Goal: Information Seeking & Learning: Learn about a topic

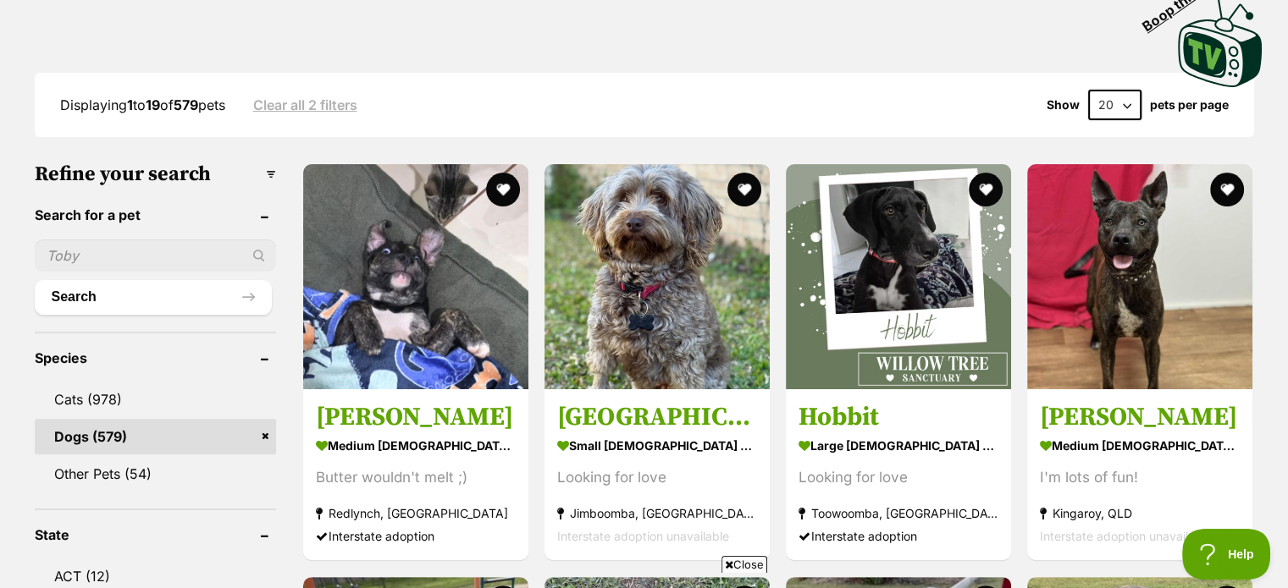
scroll to position [423, 0]
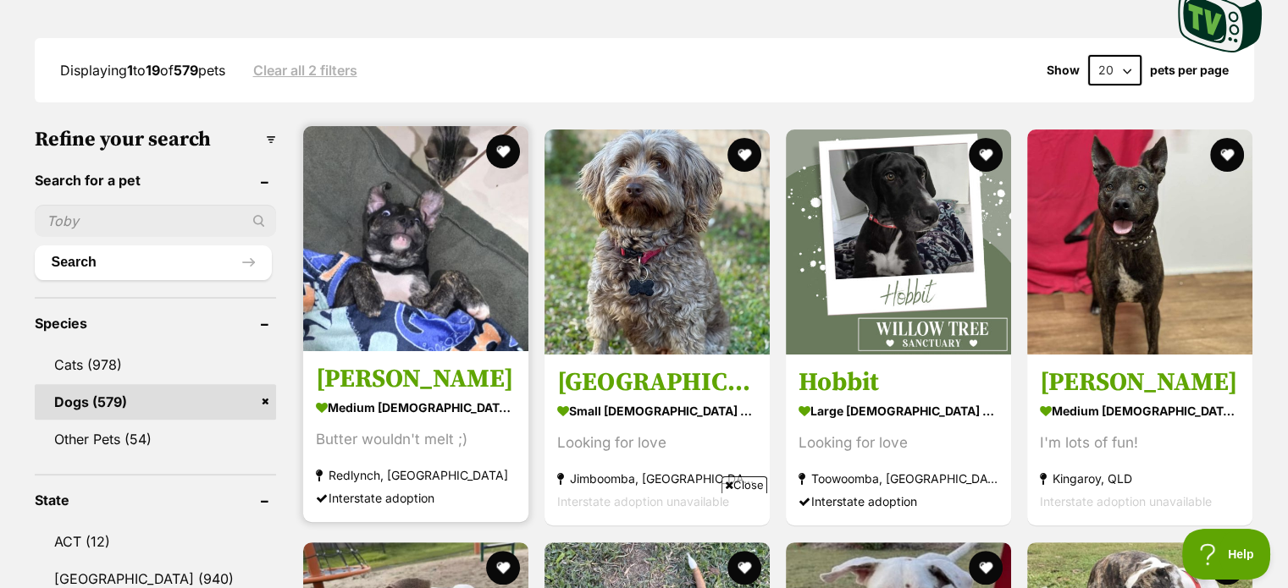
click at [426, 257] on img at bounding box center [415, 238] width 225 height 225
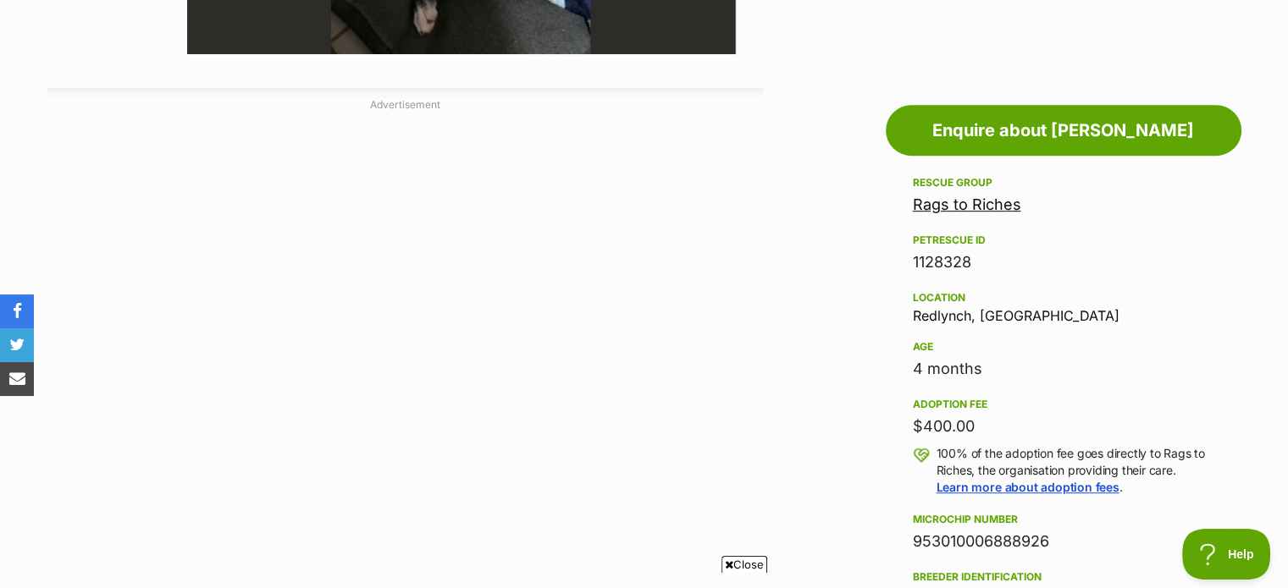
scroll to position [339, 0]
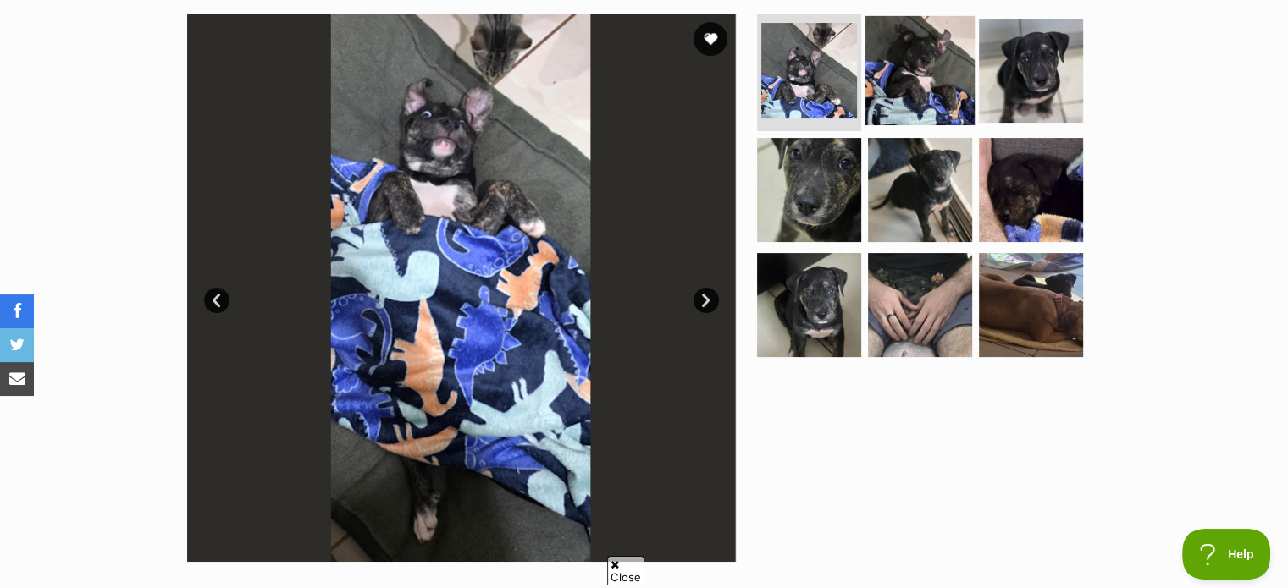
click at [882, 67] on img at bounding box center [919, 69] width 109 height 109
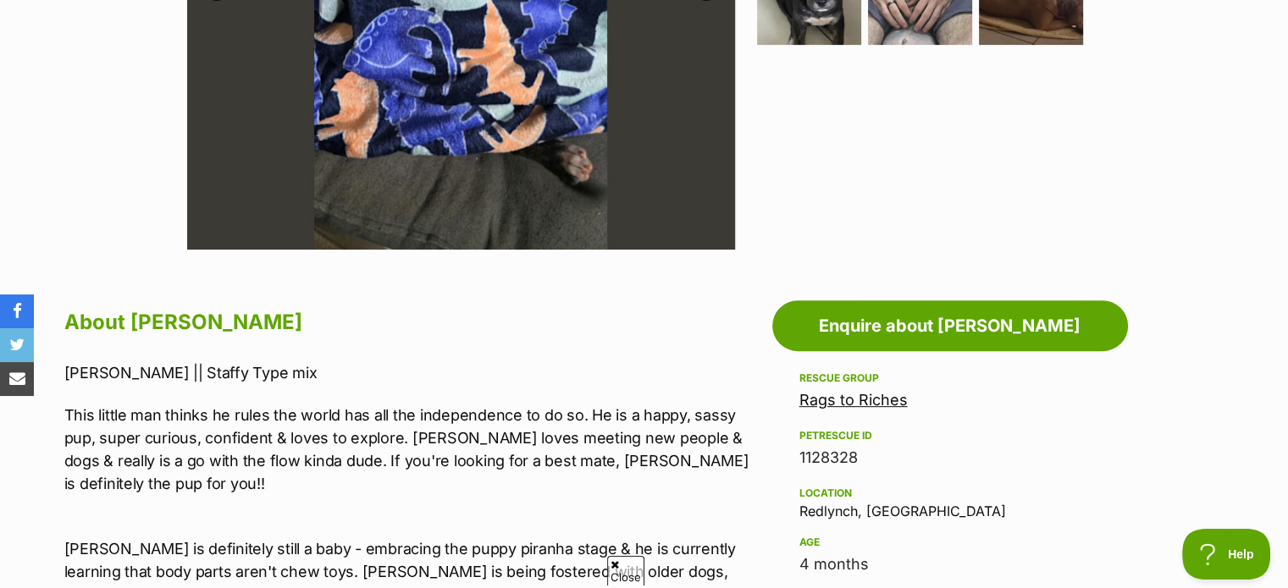
scroll to position [677, 0]
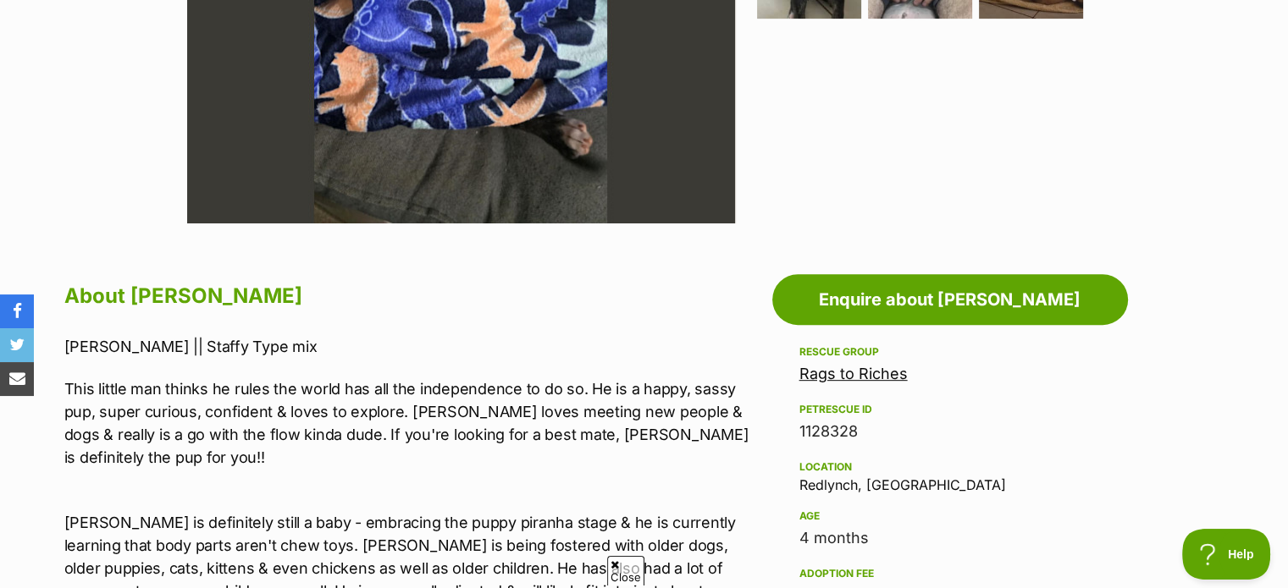
click at [822, 484] on div "Location [GEOGRAPHIC_DATA], [GEOGRAPHIC_DATA]" at bounding box center [949, 475] width 301 height 36
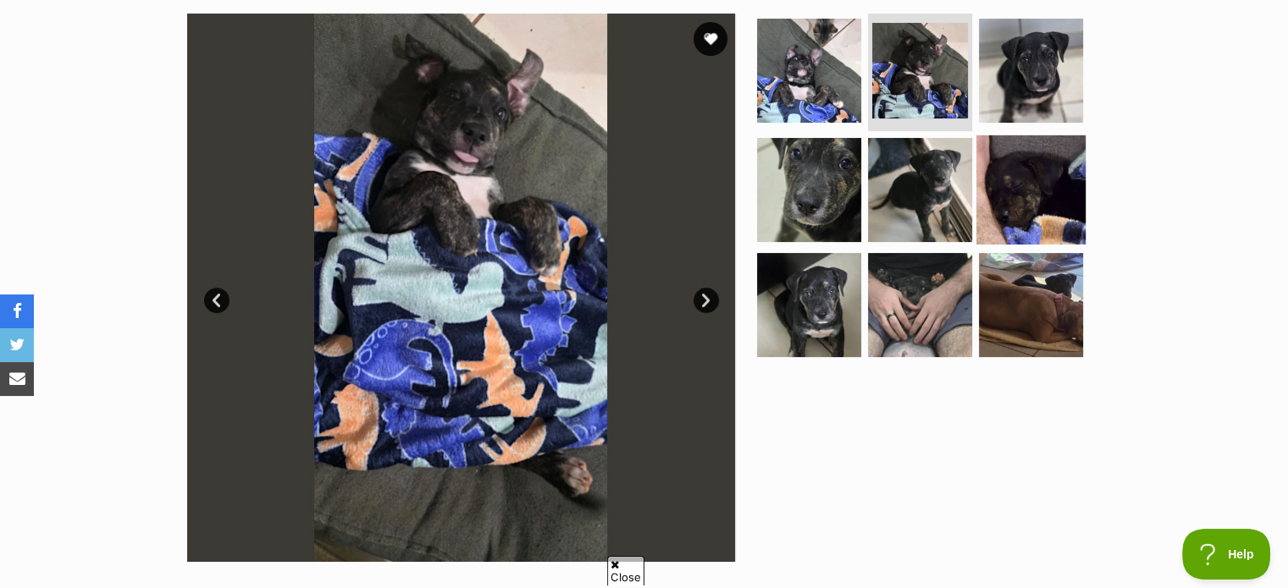
scroll to position [0, 0]
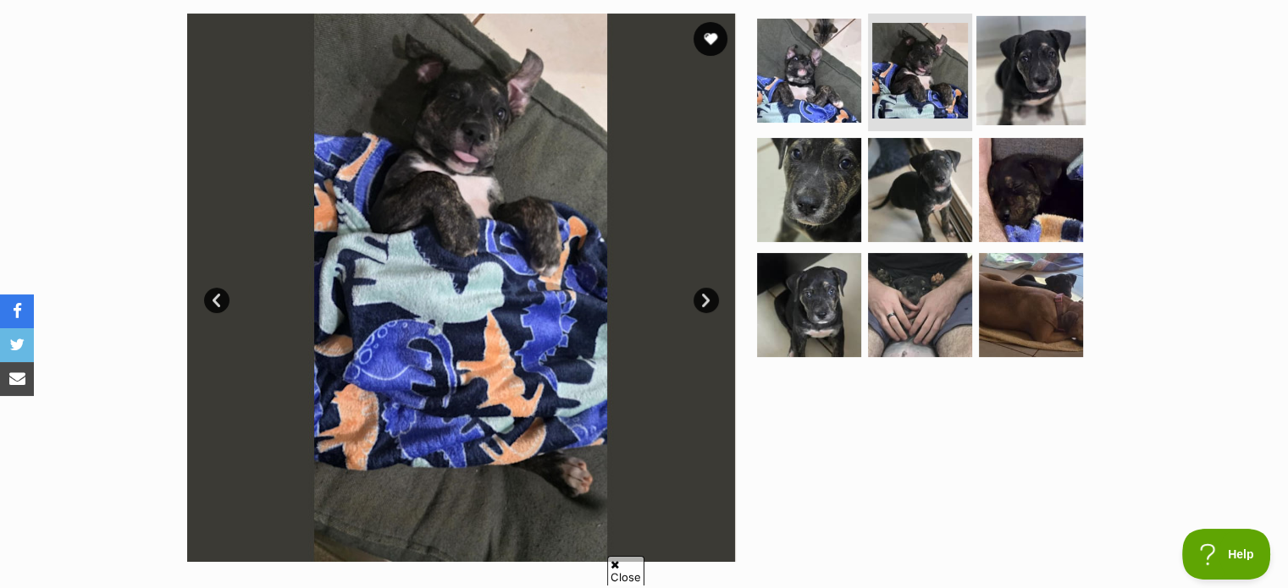
click at [1025, 60] on img at bounding box center [1030, 69] width 109 height 109
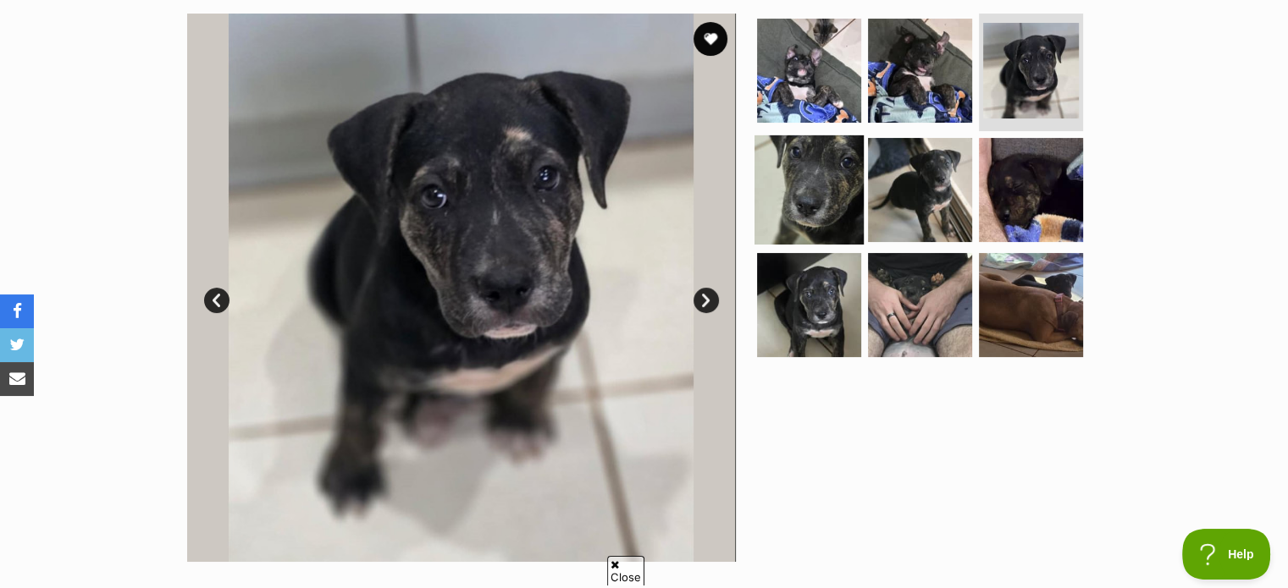
click at [840, 170] on img at bounding box center [808, 189] width 109 height 109
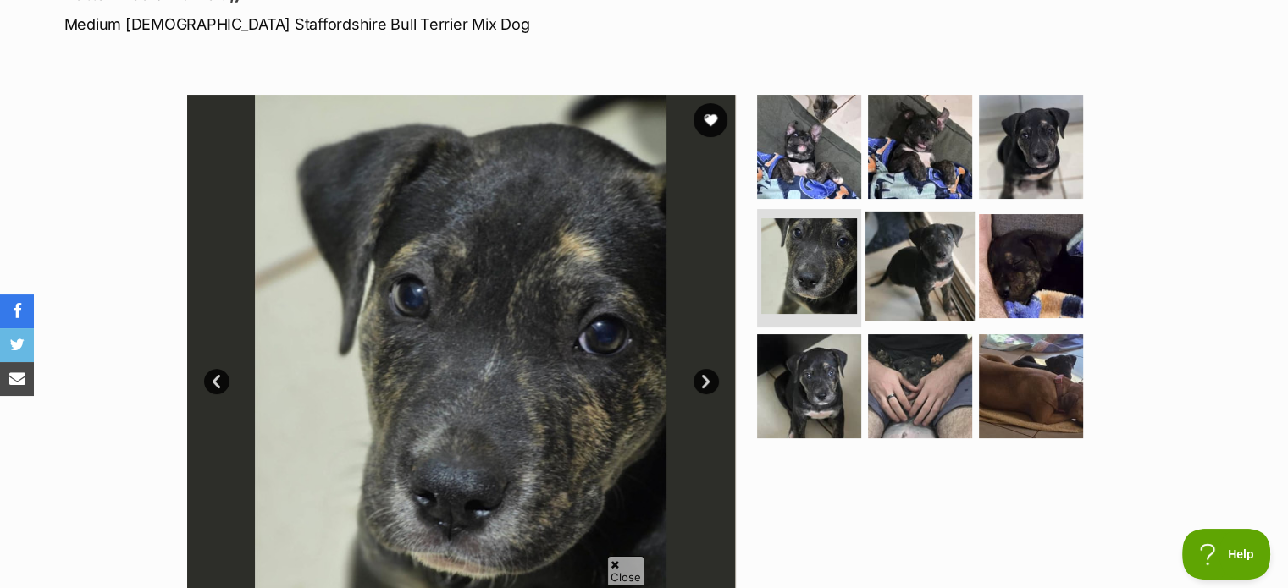
scroll to position [339, 0]
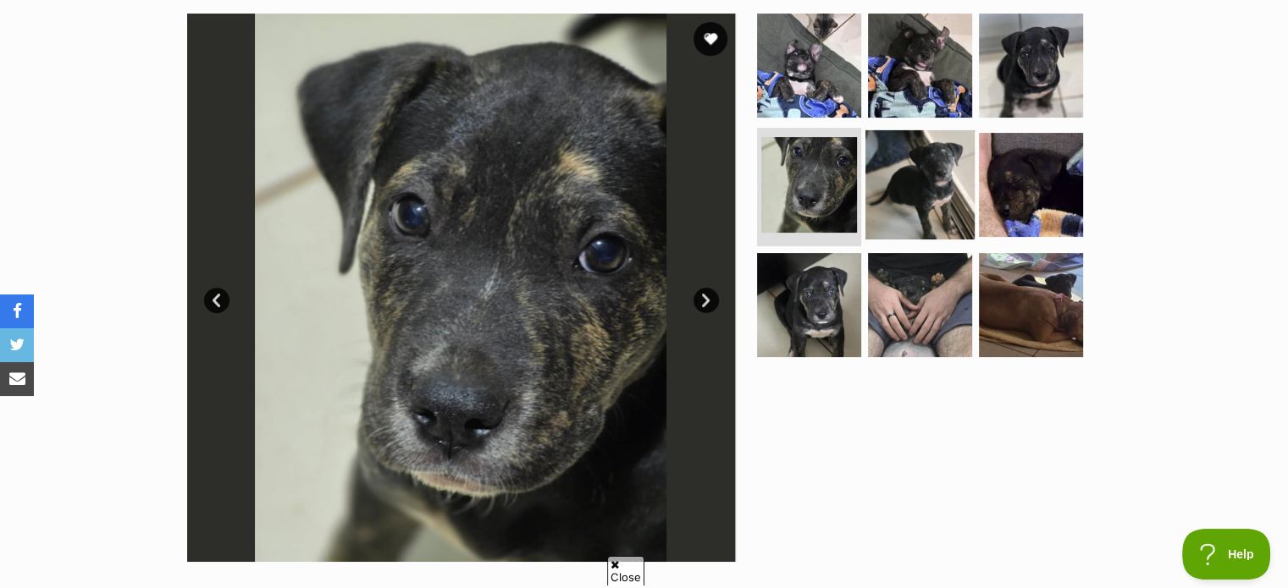
click at [908, 192] on img at bounding box center [919, 184] width 109 height 109
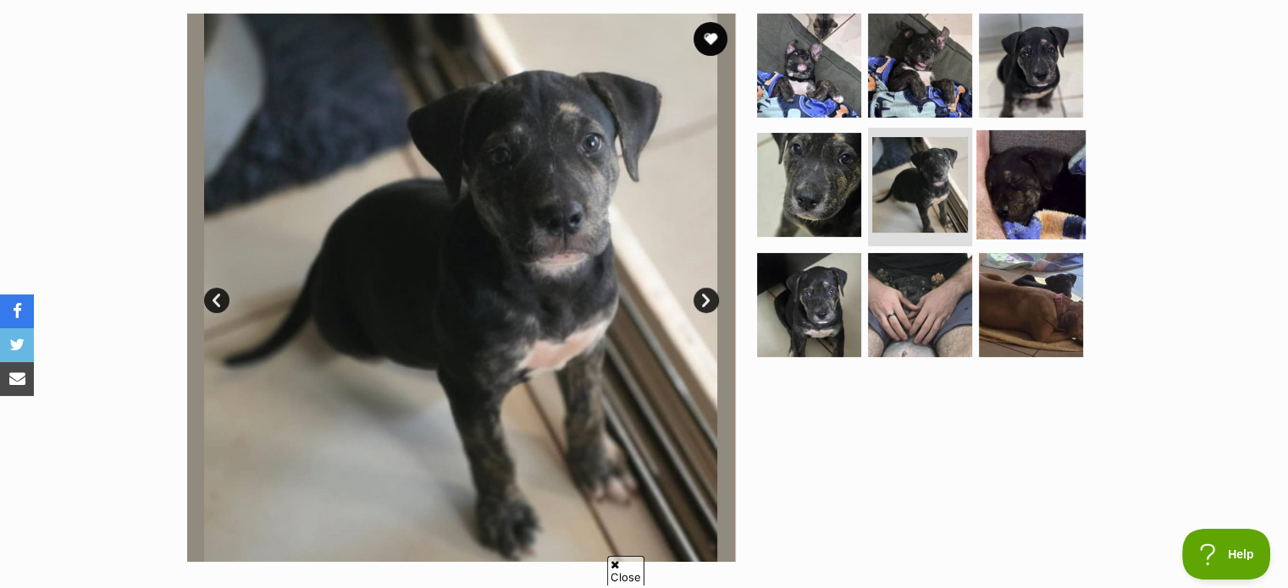
click at [992, 192] on img at bounding box center [1030, 184] width 109 height 109
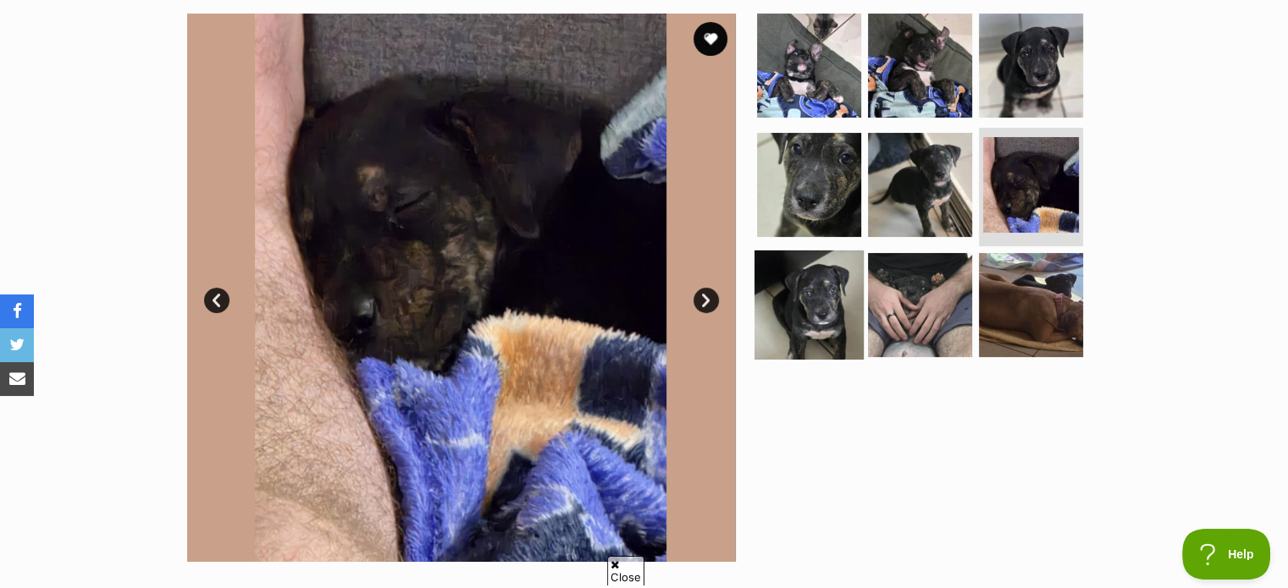
click at [809, 294] on img at bounding box center [808, 305] width 109 height 109
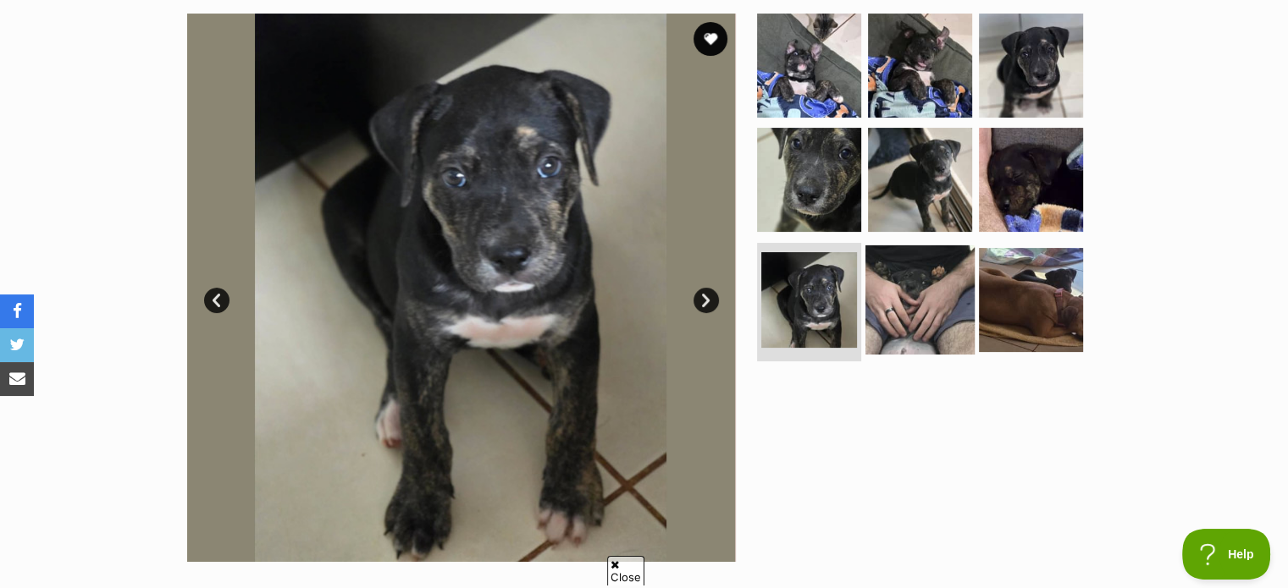
click at [915, 303] on img at bounding box center [919, 300] width 109 height 109
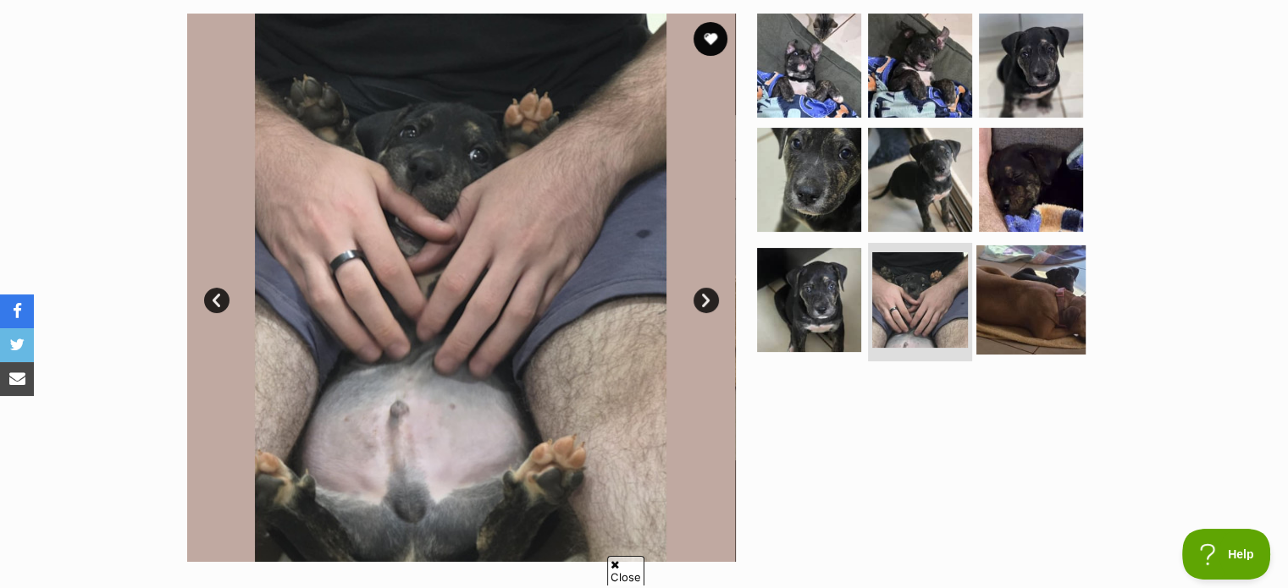
click at [1007, 293] on img at bounding box center [1030, 300] width 109 height 109
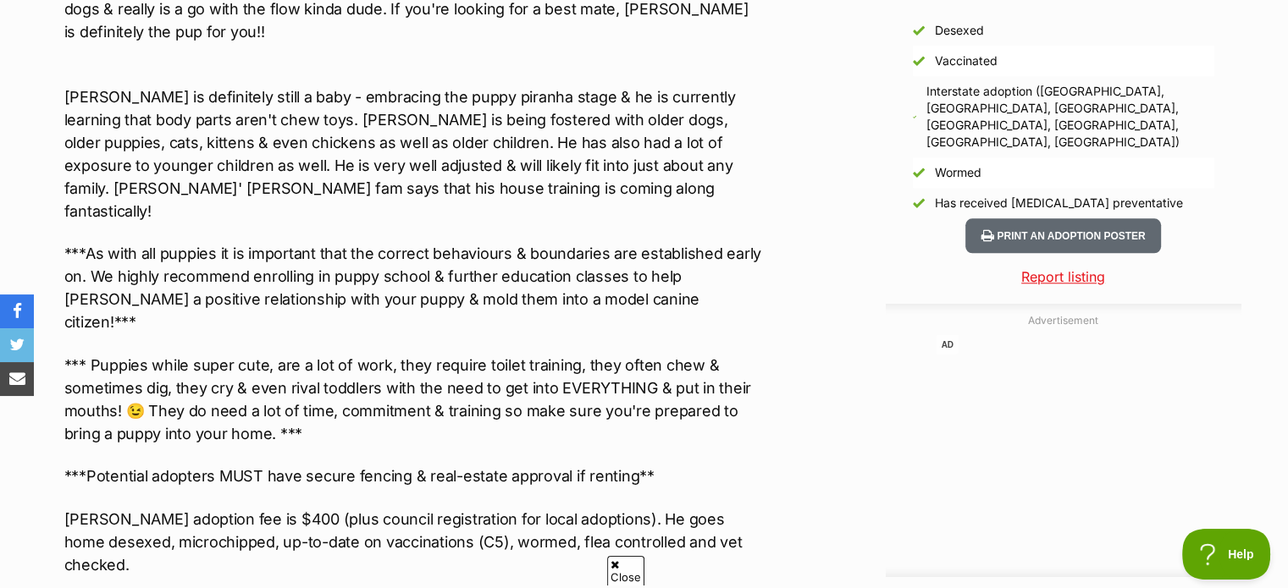
scroll to position [1693, 0]
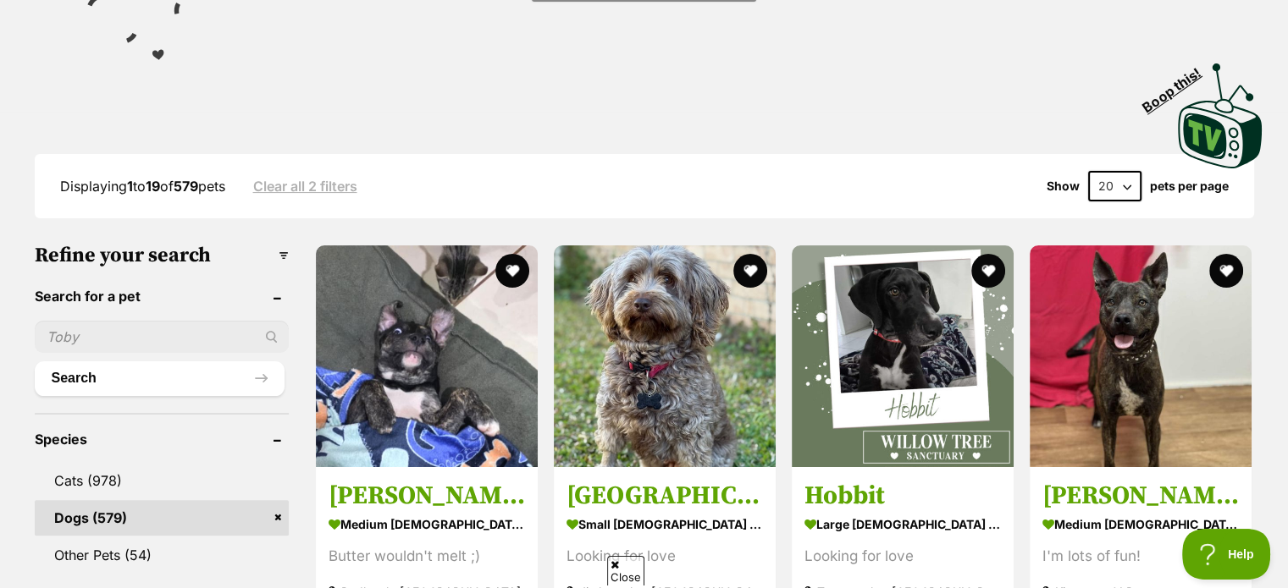
scroll to position [373, 0]
